Goal: Navigation & Orientation: Find specific page/section

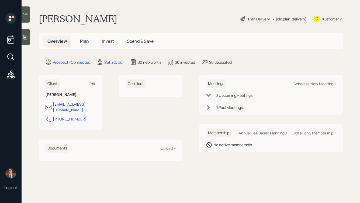
click at [25, 37] on icon at bounding box center [25, 36] width 5 height 5
